Goal: Task Accomplishment & Management: Use online tool/utility

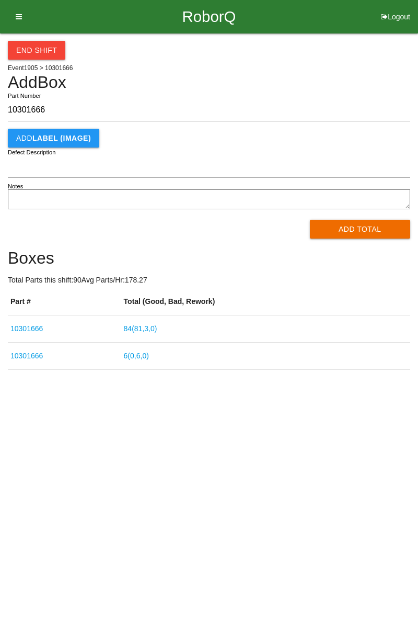
type input "10301666"
click at [364, 229] on button "Add Total" at bounding box center [360, 229] width 101 height 19
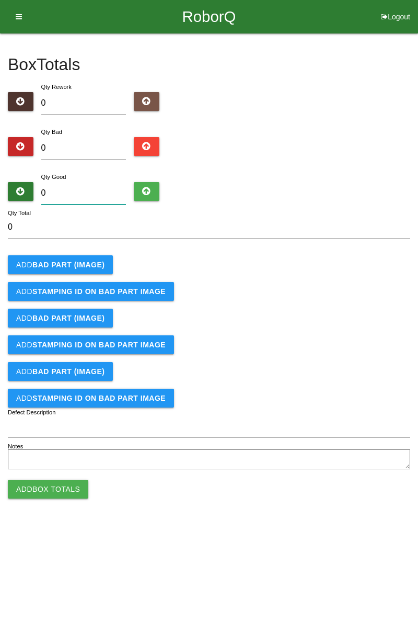
click at [87, 194] on input "0" at bounding box center [83, 193] width 85 height 22
type input "8"
type input "84"
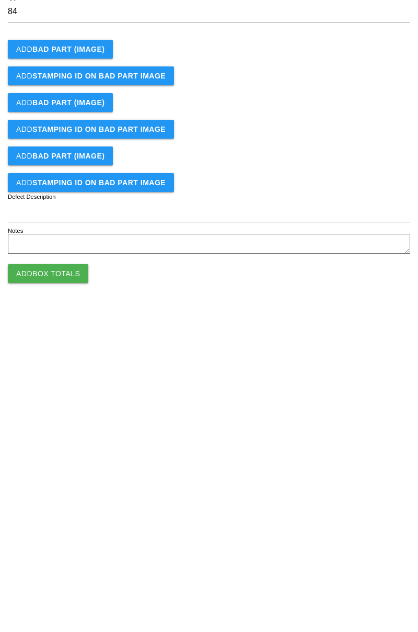
type input "84"
click at [59, 494] on button "Add Box Totals" at bounding box center [48, 488] width 81 height 19
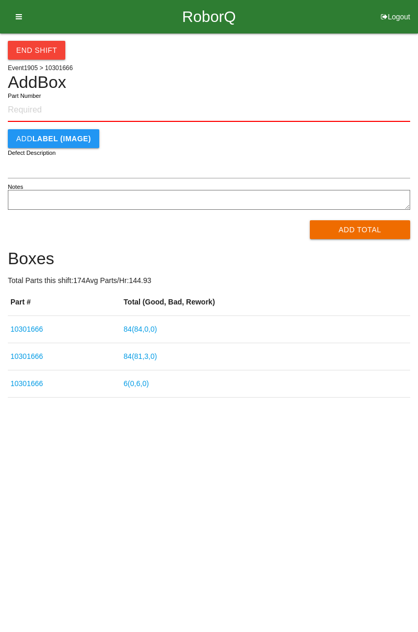
click at [147, 385] on link "6 ( 0 , 6 , 0 )" at bounding box center [136, 383] width 25 height 8
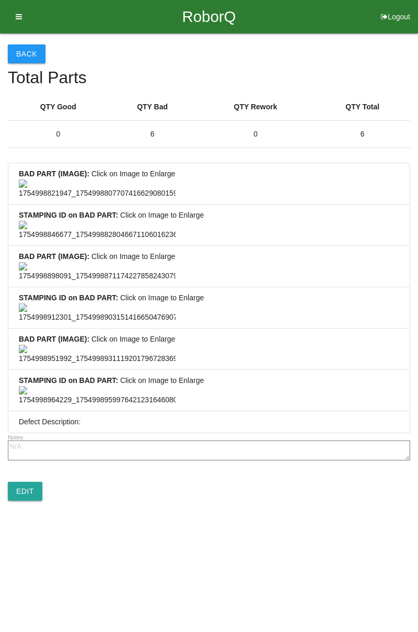
scroll to position [777, 0]
click at [24, 500] on link "Edit" at bounding box center [25, 491] width 35 height 19
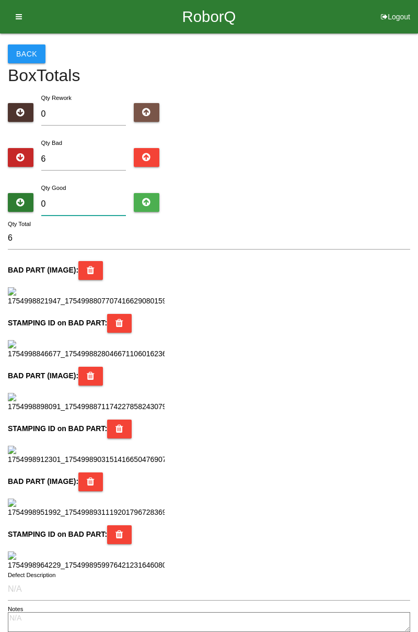
click at [91, 200] on input "0" at bounding box center [83, 204] width 85 height 22
type input "7"
type input "13"
type input "78"
type input "84"
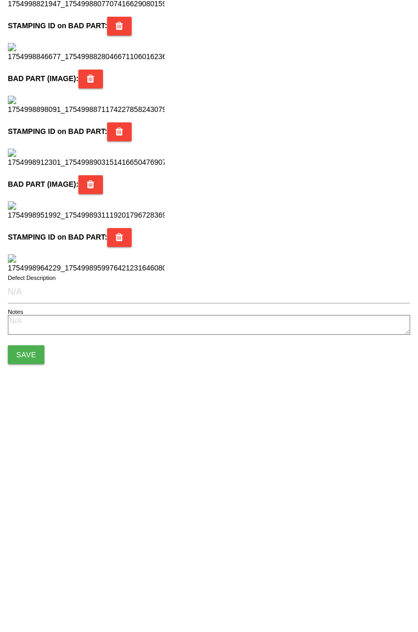
scroll to position [929, 0]
type input "78"
click at [32, 570] on button "Save" at bounding box center [26, 569] width 37 height 19
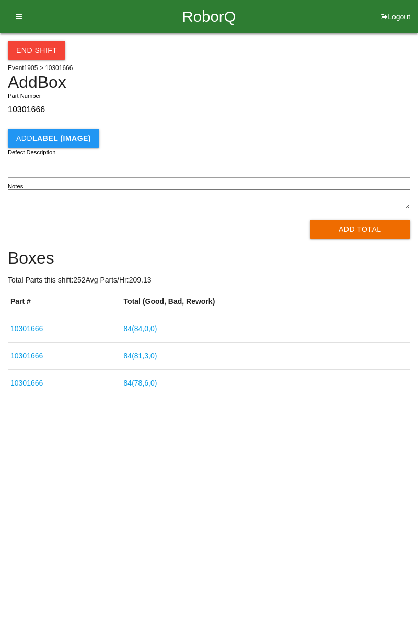
type input "10301666"
click at [360, 230] on button "Add Total" at bounding box center [360, 229] width 101 height 19
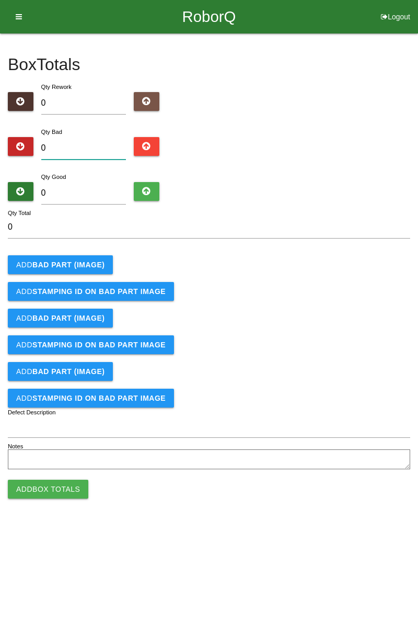
click at [86, 145] on input "0" at bounding box center [83, 148] width 85 height 22
type input "2"
click at [79, 193] on input "0" at bounding box center [83, 193] width 85 height 22
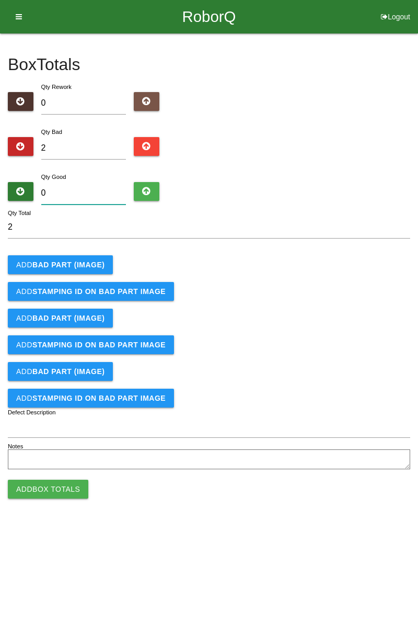
type input "8"
type input "10"
type input "82"
type input "84"
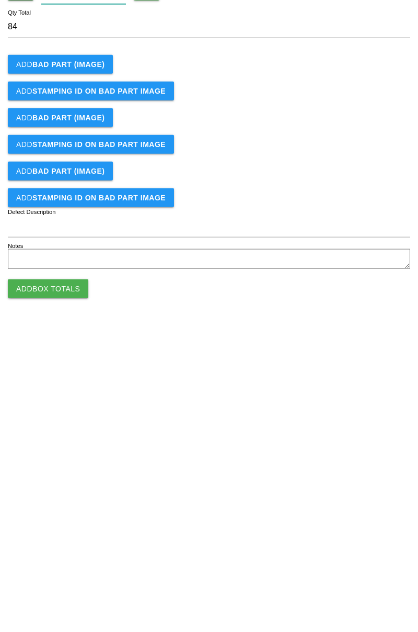
type input "82"
click at [77, 265] on b "BAD PART (IMAGE)" at bounding box center [68, 264] width 72 height 8
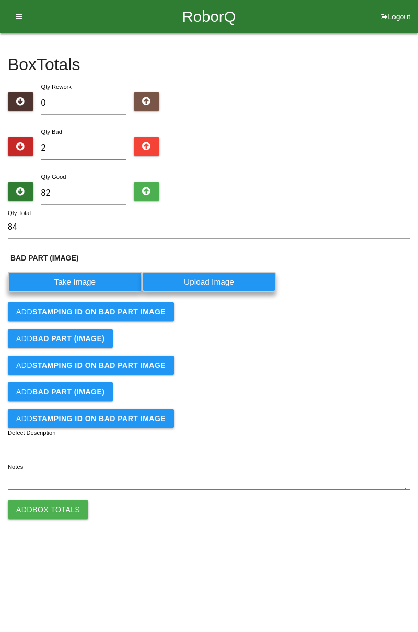
click at [82, 152] on input "2" at bounding box center [83, 148] width 85 height 22
click at [99, 196] on input "82" at bounding box center [83, 193] width 85 height 22
click at [69, 289] on label "Take Image" at bounding box center [75, 281] width 134 height 20
click at [0, 0] on \(IMAGE\) "Take Image" at bounding box center [0, 0] width 0 height 0
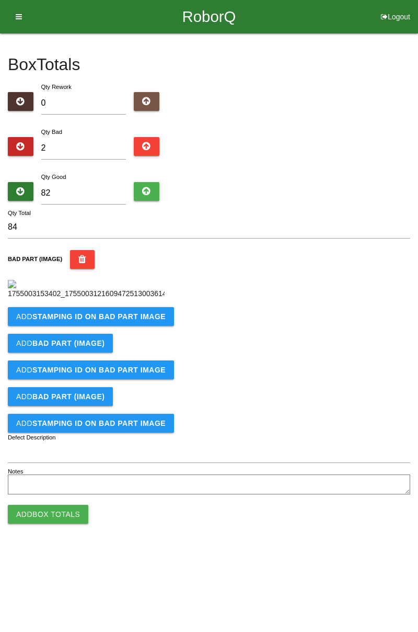
click at [102, 320] on b "STAMPING ID on BAD PART Image" at bounding box center [98, 316] width 133 height 8
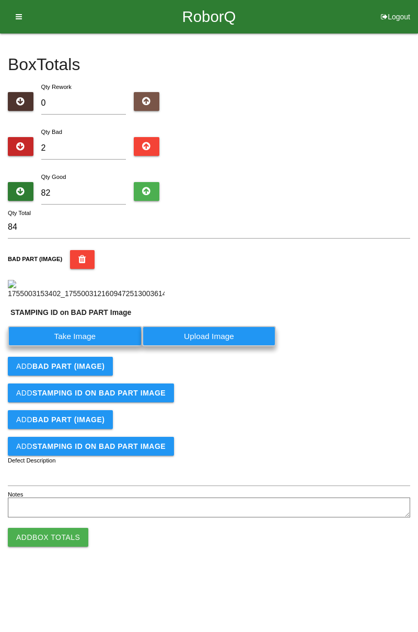
click at [83, 346] on label "Take Image" at bounding box center [75, 336] width 134 height 20
click at [0, 0] on PART "Take Image" at bounding box center [0, 0] width 0 height 0
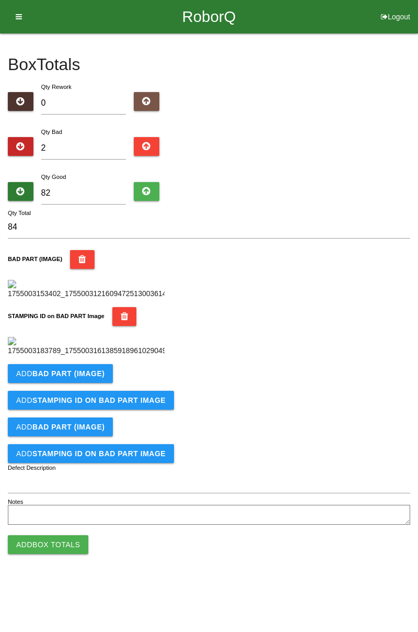
scroll to position [230, 0]
click at [92, 377] on b "BAD PART (IMAGE)" at bounding box center [68, 373] width 72 height 8
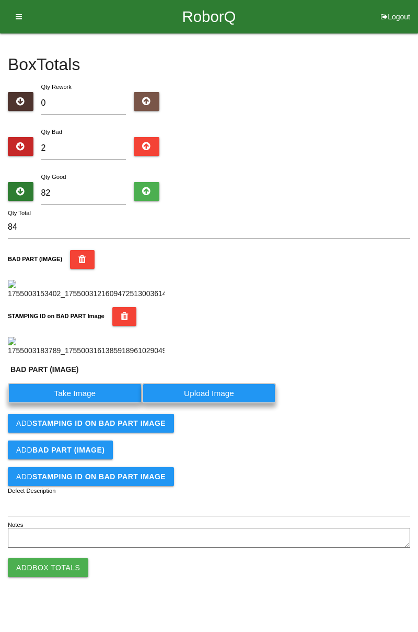
click at [76, 403] on label "Take Image" at bounding box center [75, 393] width 134 height 20
click at [0, 0] on \(IMAGE\) "Take Image" at bounding box center [0, 0] width 0 height 0
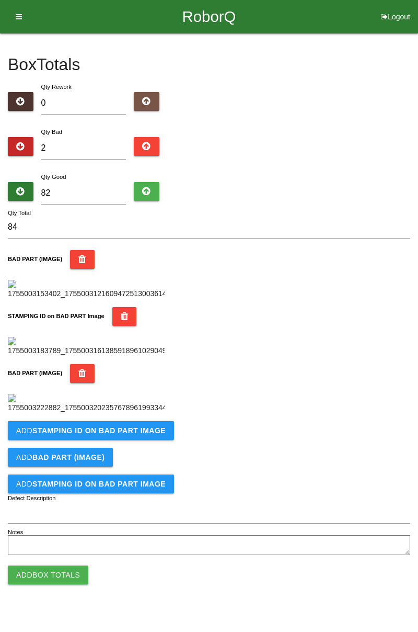
scroll to position [402, 0]
click at [119, 434] on b "STAMPING ID on BAD PART Image" at bounding box center [98, 430] width 133 height 8
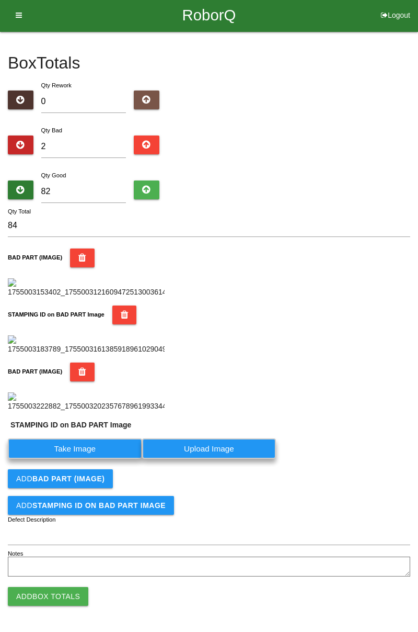
click at [95, 459] on label "Take Image" at bounding box center [75, 448] width 134 height 20
click at [0, 0] on PART "Take Image" at bounding box center [0, 0] width 0 height 0
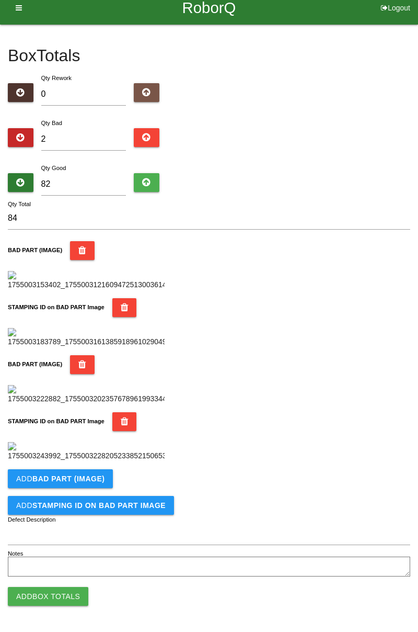
scroll to position [573, 0]
click at [67, 589] on button "Add Box Totals" at bounding box center [48, 596] width 81 height 19
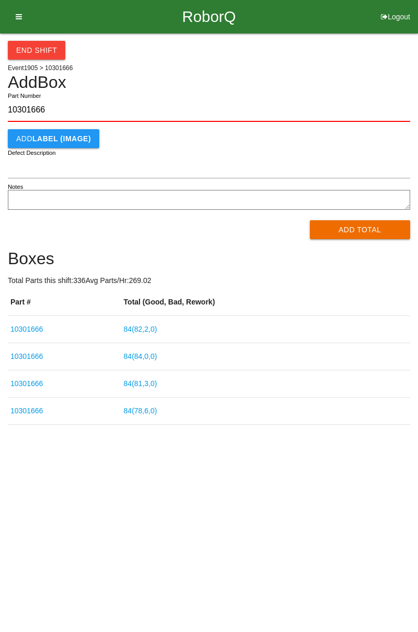
type input "10301666"
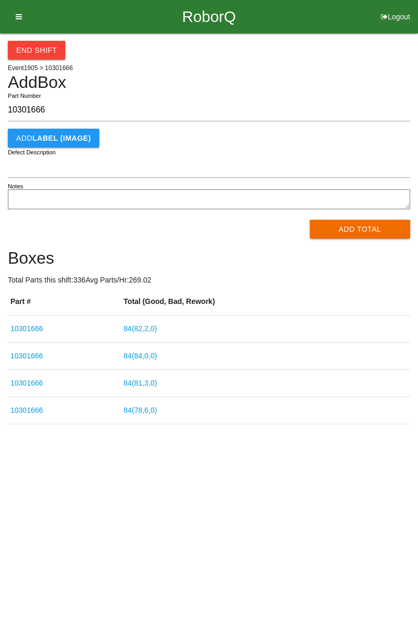
click at [366, 227] on button "Add Total" at bounding box center [360, 229] width 101 height 19
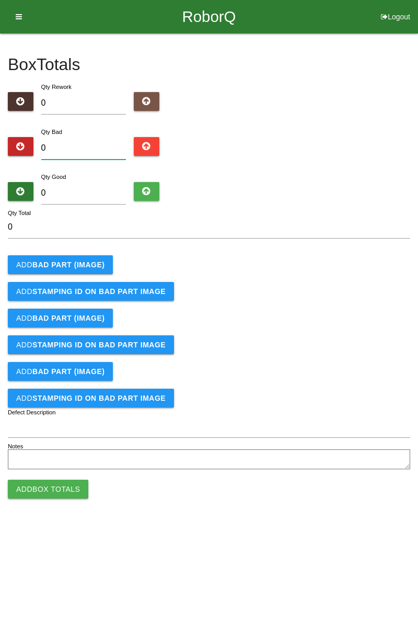
click at [103, 150] on input "0" at bounding box center [83, 148] width 85 height 22
type input "4"
click at [106, 190] on input "0" at bounding box center [83, 193] width 85 height 22
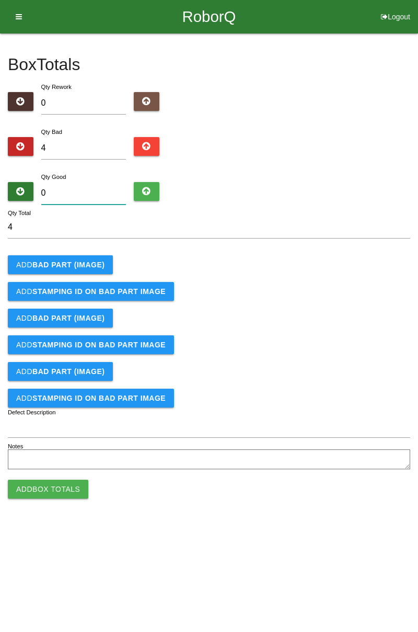
type input "8"
type input "12"
type input "84"
type input "88"
type input "8"
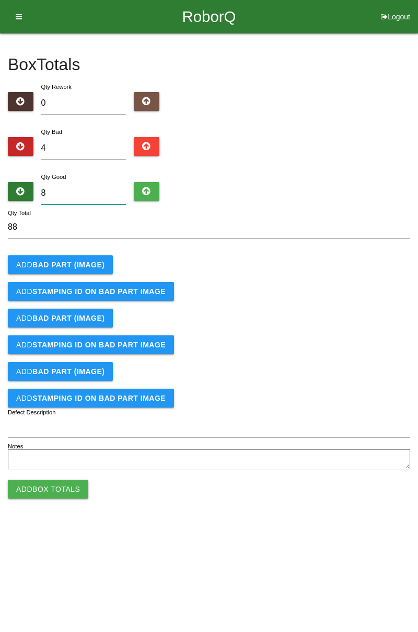
type input "12"
type input "80"
type input "84"
type input "80"
click at [84, 257] on button "Add BAD PART (IMAGE)" at bounding box center [60, 264] width 105 height 19
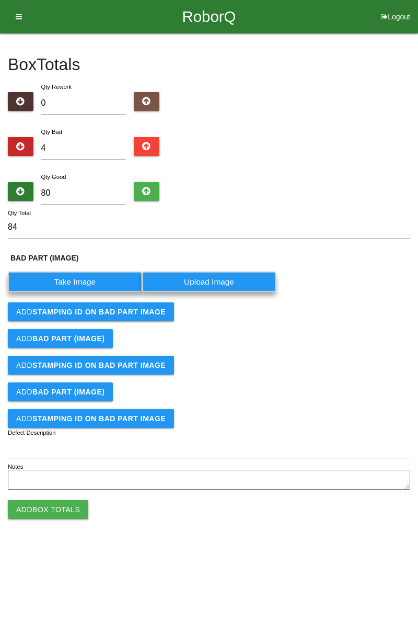
click at [97, 279] on label "Take Image" at bounding box center [75, 281] width 134 height 20
click at [0, 0] on \(IMAGE\) "Take Image" at bounding box center [0, 0] width 0 height 0
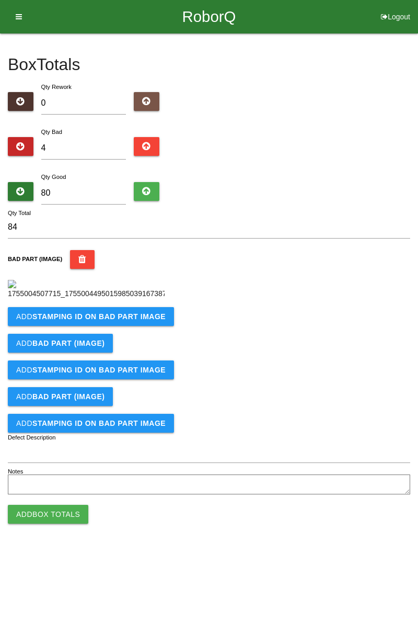
click at [151, 320] on b "STAMPING ID on BAD PART Image" at bounding box center [98, 316] width 133 height 8
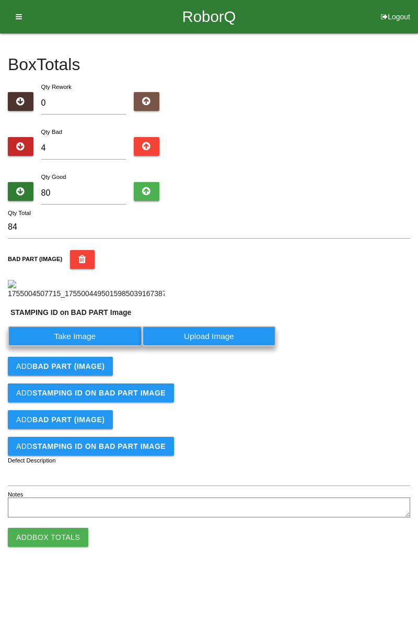
click at [98, 346] on label "Take Image" at bounding box center [75, 336] width 134 height 20
click at [0, 0] on PART "Take Image" at bounding box center [0, 0] width 0 height 0
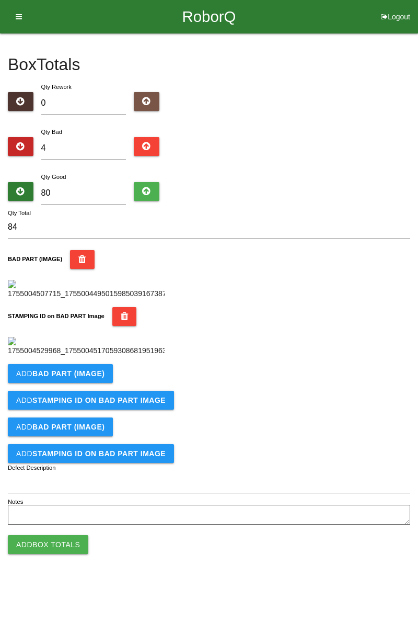
scroll to position [230, 0]
click at [94, 377] on b "BAD PART (IMAGE)" at bounding box center [68, 373] width 72 height 8
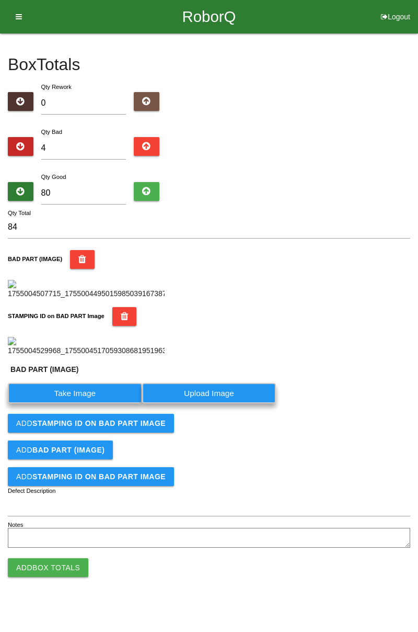
click at [90, 403] on label "Take Image" at bounding box center [75, 393] width 134 height 20
click at [0, 0] on \(IMAGE\) "Take Image" at bounding box center [0, 0] width 0 height 0
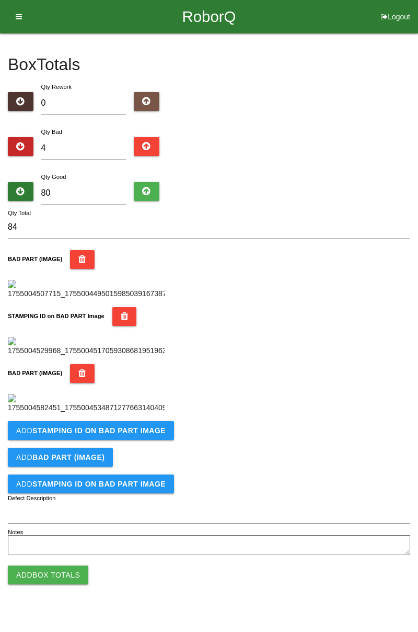
scroll to position [402, 0]
click at [129, 440] on button "Add STAMPING ID on BAD PART Image" at bounding box center [91, 430] width 166 height 19
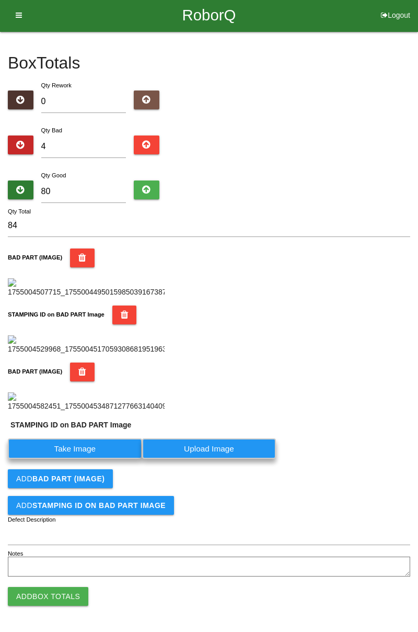
click at [89, 459] on label "Take Image" at bounding box center [75, 448] width 134 height 20
click at [0, 0] on PART "Take Image" at bounding box center [0, 0] width 0 height 0
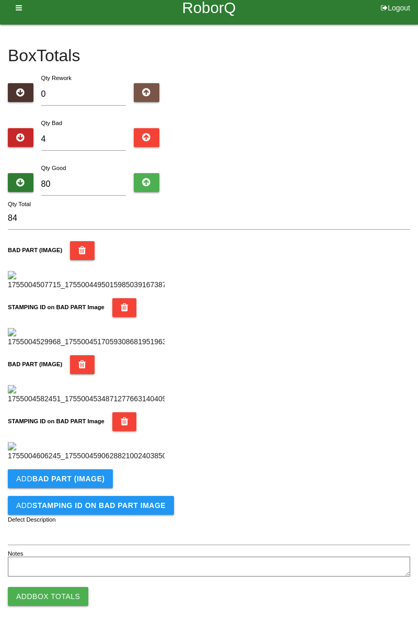
scroll to position [573, 0]
click at [100, 485] on button "Add BAD PART (IMAGE)" at bounding box center [60, 478] width 105 height 19
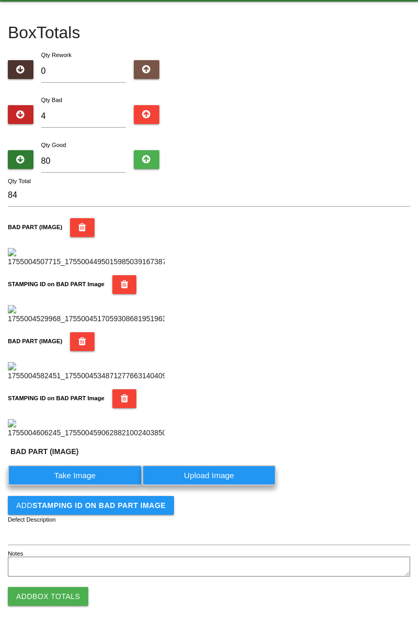
click at [94, 485] on label "Take Image" at bounding box center [75, 475] width 134 height 20
click at [0, 0] on \(IMAGE\) "Take Image" at bounding box center [0, 0] width 0 height 0
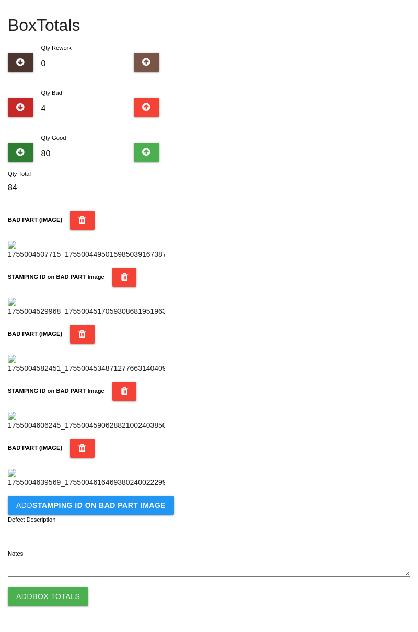
scroll to position [744, 0]
click at [122, 506] on b "STAMPING ID on BAD PART Image" at bounding box center [98, 505] width 133 height 8
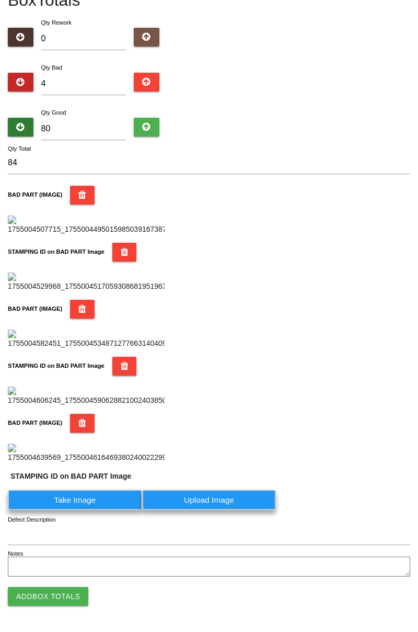
click at [82, 510] on label "Take Image" at bounding box center [75, 499] width 134 height 20
click at [0, 0] on PART "Take Image" at bounding box center [0, 0] width 0 height 0
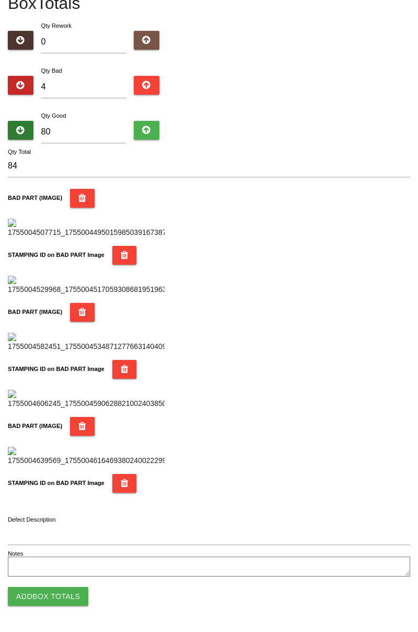
scroll to position [0, 0]
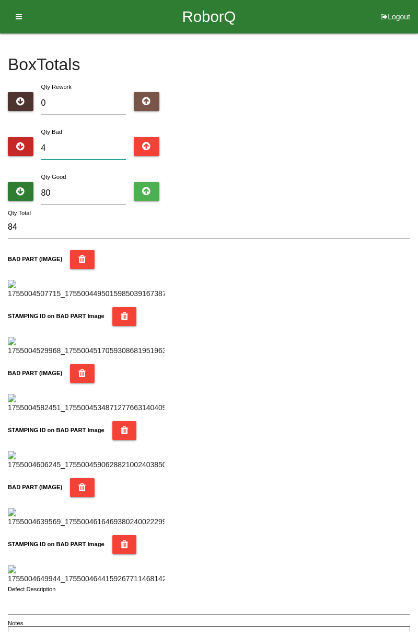
click at [66, 147] on input "4" at bounding box center [83, 148] width 85 height 22
type input "43"
type input "123"
type input "43"
click at [66, 196] on input "80" at bounding box center [83, 193] width 85 height 22
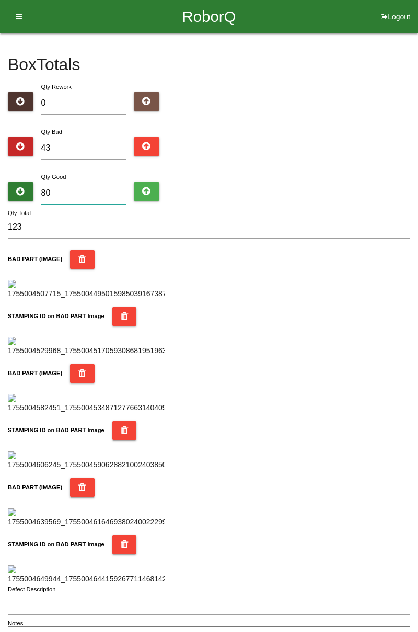
type input "8"
type input "51"
type input "81"
type input "124"
type input "81"
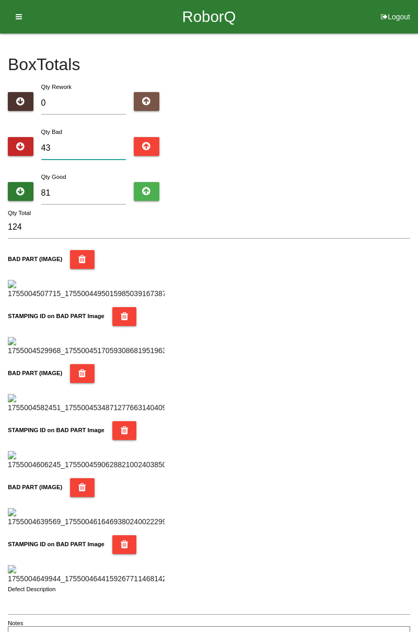
click at [68, 149] on input "43" at bounding box center [83, 148] width 85 height 22
type input "4"
type input "85"
type input "0"
type input "81"
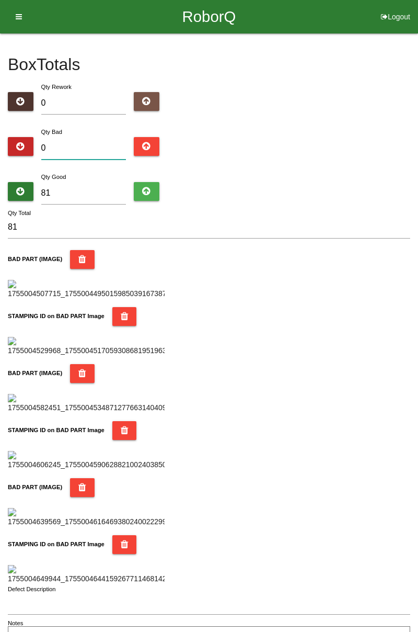
type input "3"
type input "84"
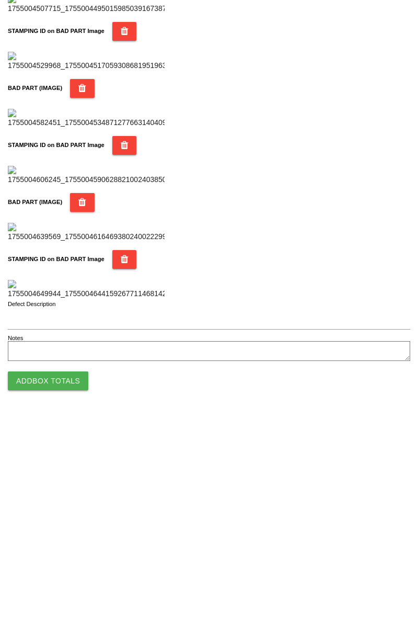
scroll to position [916, 0]
type input "3"
click at [77, 594] on button "Add Box Totals" at bounding box center [48, 596] width 81 height 19
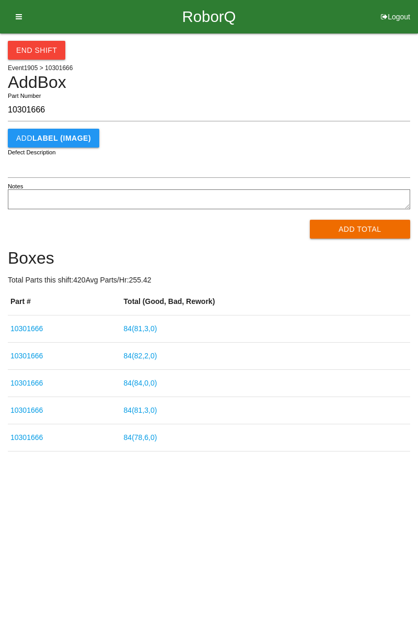
type input "10301666"
click at [349, 224] on button "Add Total" at bounding box center [360, 229] width 101 height 19
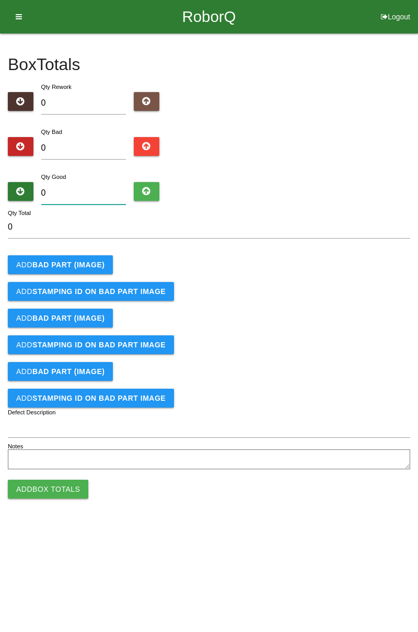
click at [83, 190] on input "0" at bounding box center [83, 193] width 85 height 22
type input "8"
type input "84"
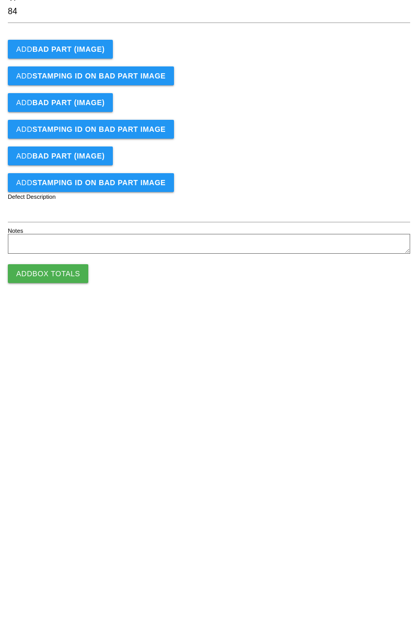
type input "84"
click at [62, 487] on button "Add Box Totals" at bounding box center [48, 488] width 81 height 19
